Goal: Information Seeking & Learning: Check status

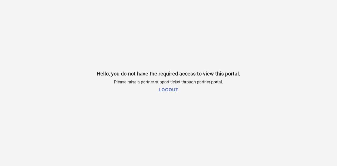
drag, startPoint x: 164, startPoint y: 89, endPoint x: 134, endPoint y: 29, distance: 67.2
click at [137, 31] on div "Hello, you do not have the required access to view this portal. Please raise a …" at bounding box center [168, 83] width 337 height 166
click at [164, 90] on h1 "LOGOUT" at bounding box center [168, 90] width 19 height 5
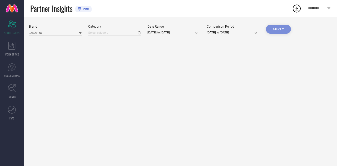
type input "All"
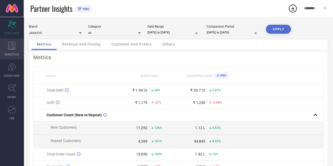
click at [11, 57] on div "WORKSPACE" at bounding box center [12, 48] width 24 height 21
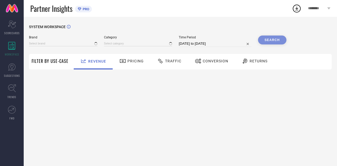
type input "JANASYA"
type input "All"
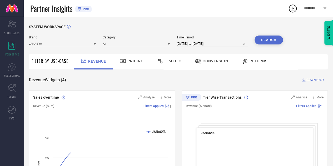
click at [173, 57] on div "Traffic" at bounding box center [169, 61] width 27 height 9
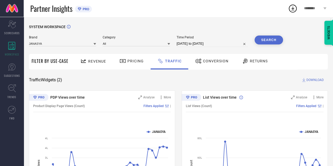
click at [95, 43] on div at bounding box center [94, 43] width 3 height 5
click at [107, 30] on div "SYSTEM WORKSPACE" at bounding box center [178, 30] width 299 height 11
click at [236, 38] on span "Time Period" at bounding box center [212, 38] width 71 height 4
select select "7"
select select "2025"
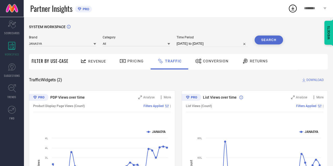
select select "8"
select select "2025"
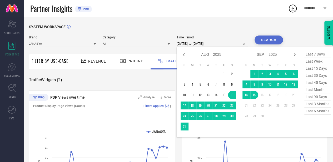
click at [233, 45] on input "16-08-2025 to 15-09-2025" at bounding box center [212, 44] width 71 height 6
click at [318, 97] on span "last 90 days" at bounding box center [317, 96] width 26 height 7
type input "18-06-2025 to 15-09-2025"
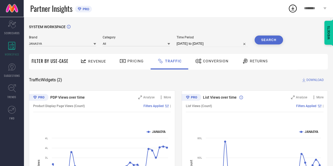
click at [265, 42] on button "Search" at bounding box center [268, 40] width 28 height 9
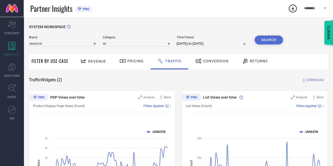
click at [311, 80] on span "DOWNLOAD" at bounding box center [314, 79] width 17 height 5
click at [293, 3] on div "1 ********" at bounding box center [310, 8] width 45 height 17
click at [182, 19] on div "SYSTEM WORKSPACE Brand JANASYA Category All Time Period 18-06-2025 to 15-09-202…" at bounding box center [178, 123] width 309 height 213
